Goal: Register for event/course

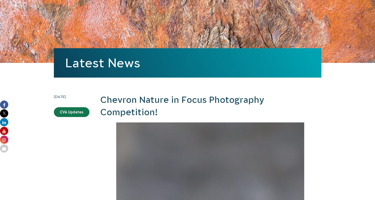
scroll to position [91, 0]
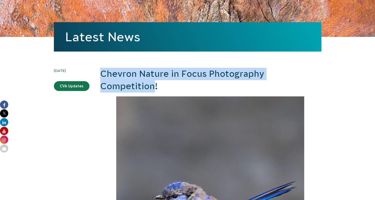
drag, startPoint x: 103, startPoint y: 73, endPoint x: 153, endPoint y: 86, distance: 51.6
click at [153, 86] on h2 "Chevron Nature in Focus Photography Competition!" at bounding box center [210, 80] width 221 height 24
copy h2 "Chevron Nature in Focus Photography Competition"
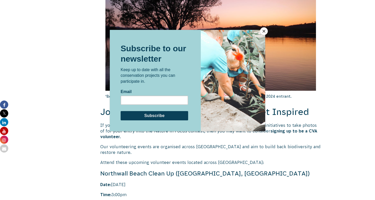
scroll to position [989, 0]
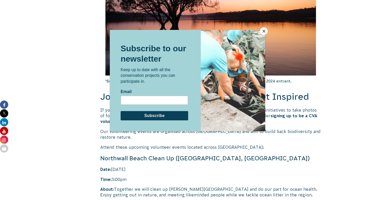
click at [264, 31] on button "Close" at bounding box center [264, 31] width 8 height 8
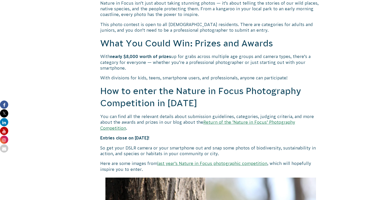
scroll to position [422, 0]
